Goal: Task Accomplishment & Management: Manage account settings

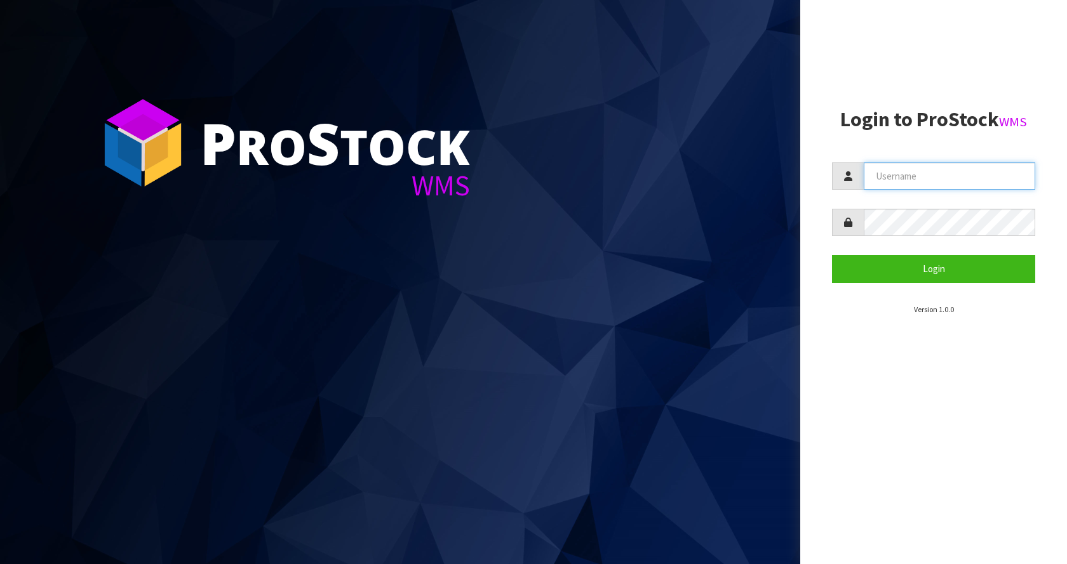
click at [974, 182] on input "text" at bounding box center [949, 176] width 171 height 27
type input "[EMAIL_ADDRESS][DOMAIN_NAME]"
click at [832, 255] on button "Login" at bounding box center [933, 268] width 203 height 27
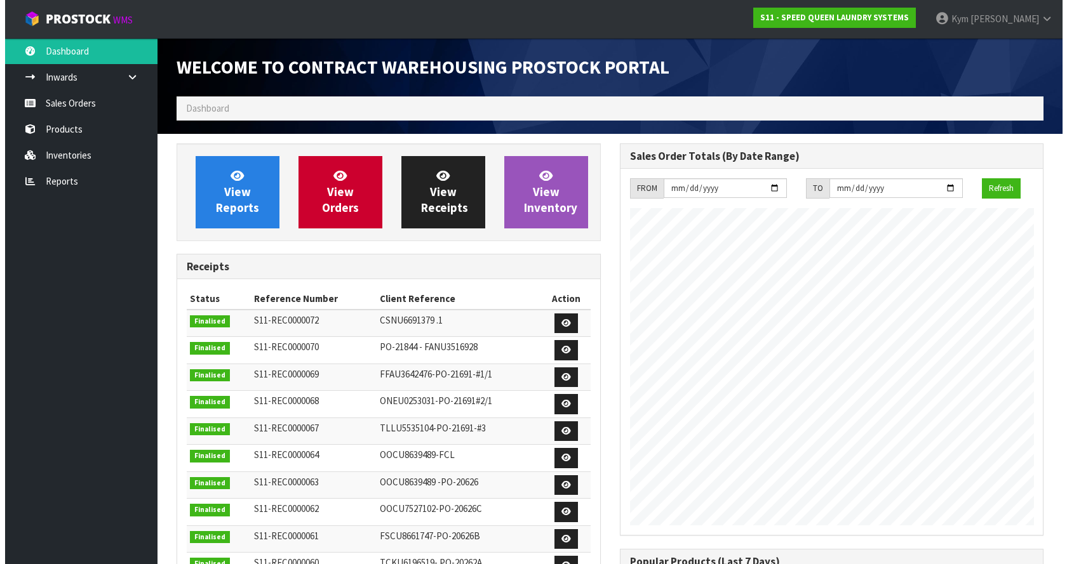
scroll to position [608, 443]
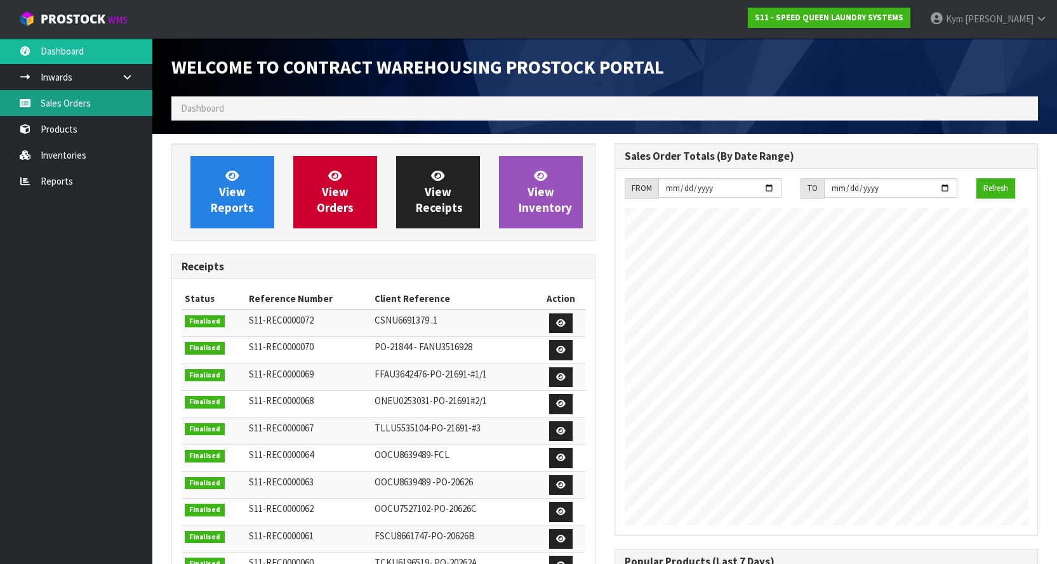
click at [74, 109] on link "Sales Orders" at bounding box center [76, 103] width 152 height 26
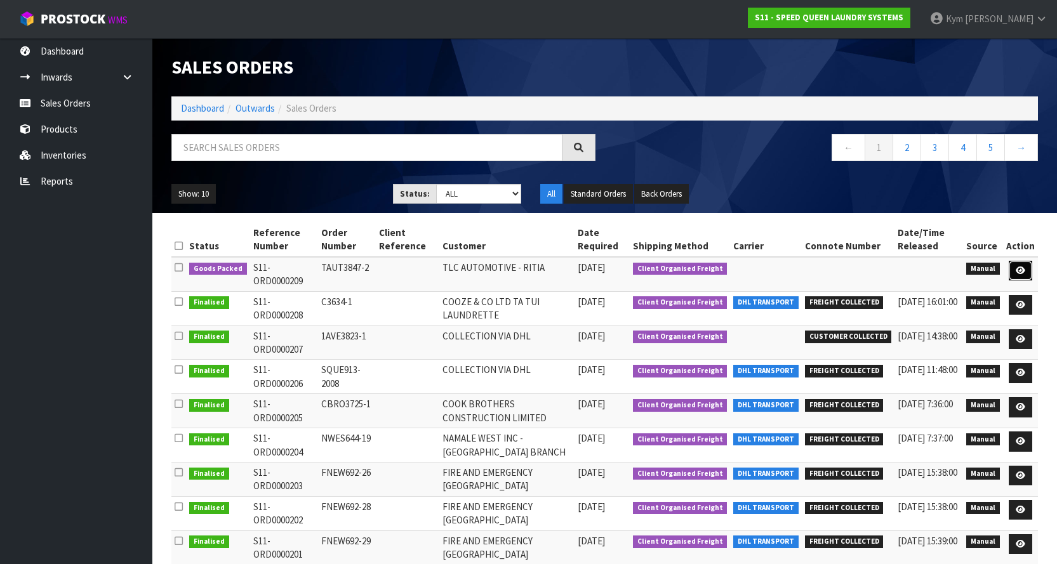
click at [1020, 270] on icon at bounding box center [1021, 271] width 10 height 8
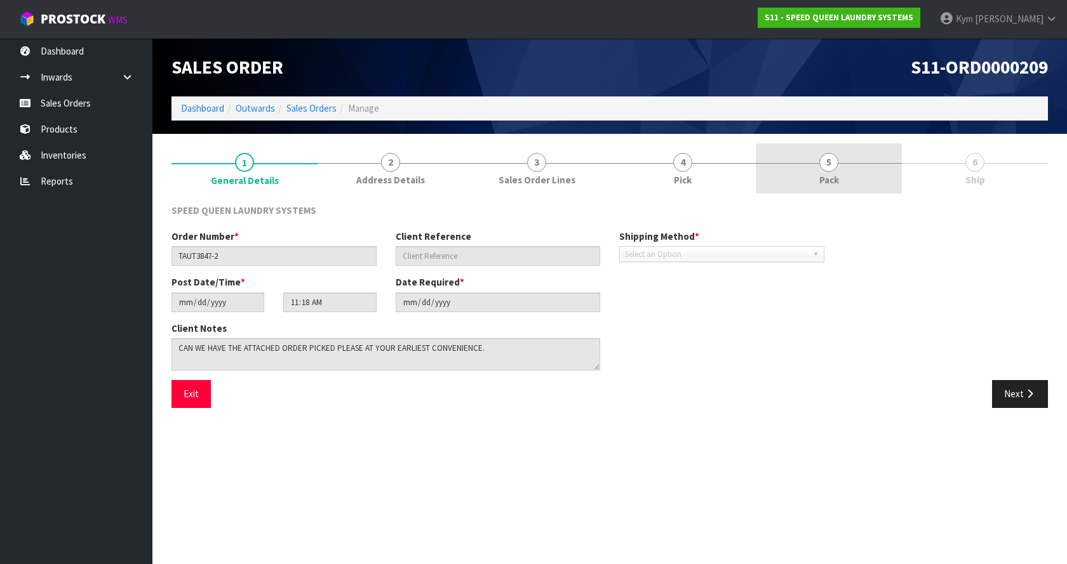
click at [853, 185] on link "5 Pack" at bounding box center [829, 168] width 146 height 50
